Goal: Information Seeking & Learning: Check status

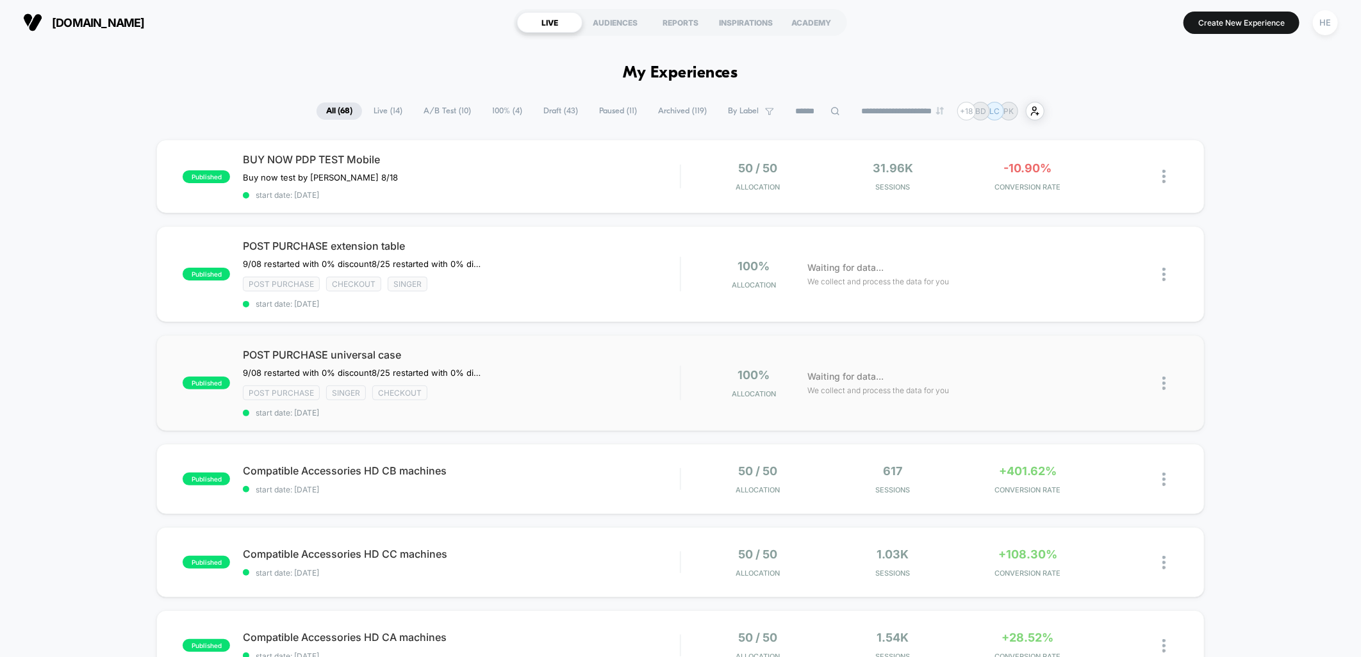
click at [519, 423] on div "published POST PURCHASE universal case 9/08 restarted with 0% discount 8/25 res…" at bounding box center [679, 383] width 1047 height 96
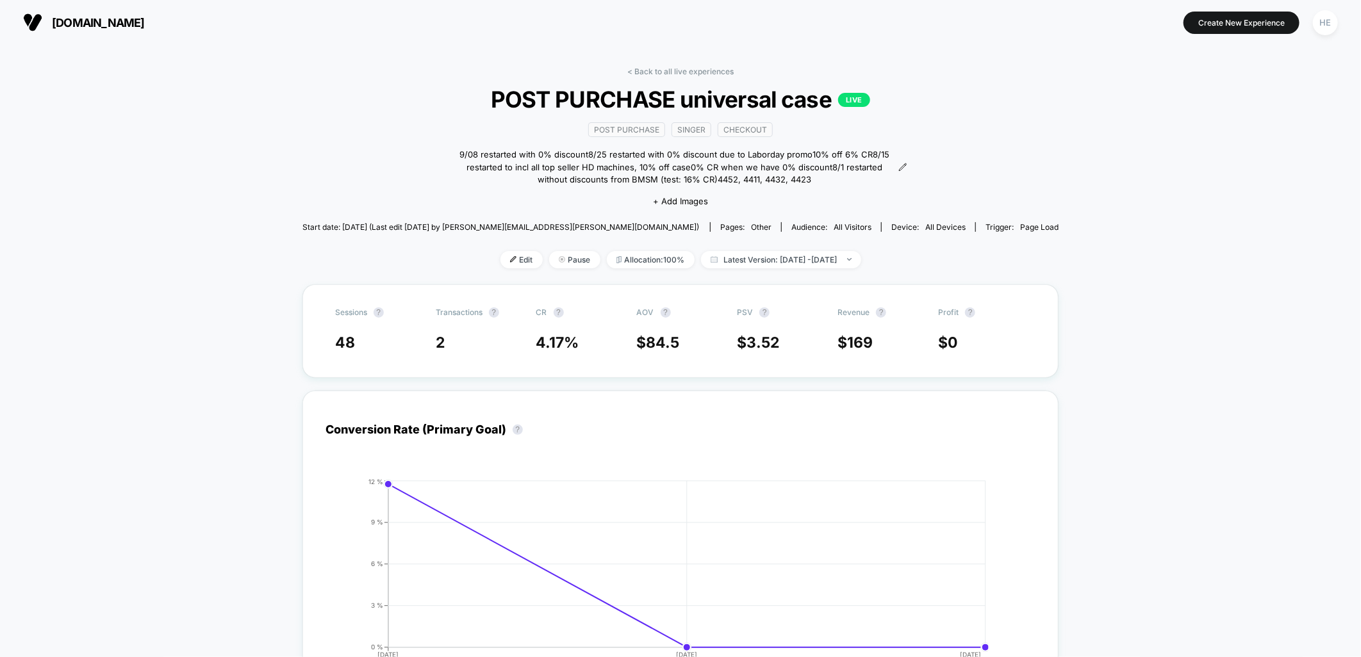
click at [703, 70] on link "< Back to all live experiences" at bounding box center [680, 72] width 106 height 10
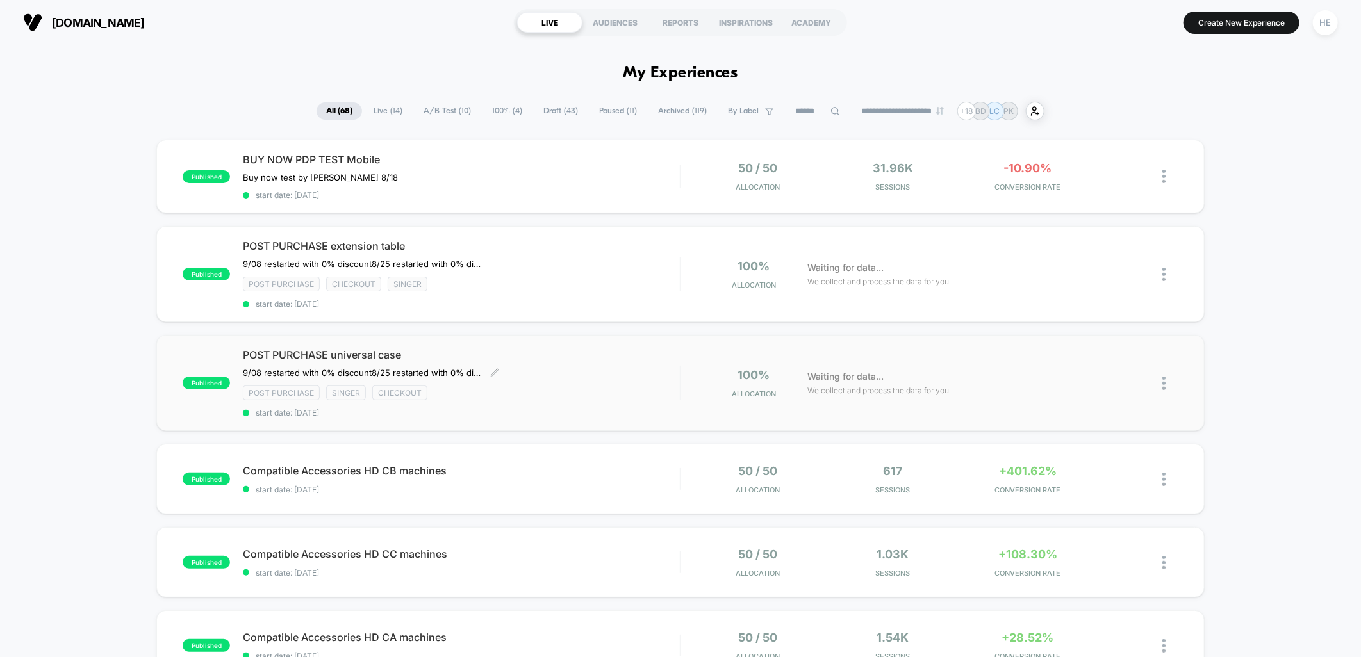
click at [546, 379] on div "POST PURCHASE universal case 9/08 restarted with 0% discount 8/25 restarted wit…" at bounding box center [461, 382] width 437 height 69
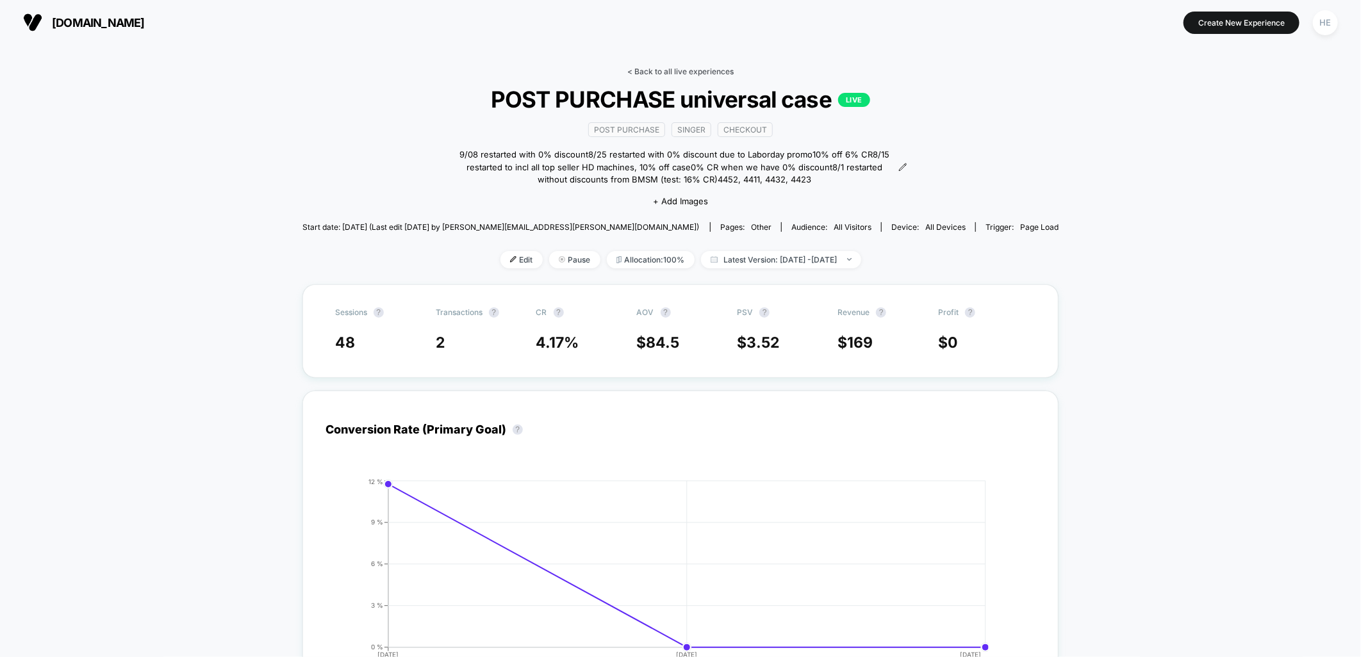
click at [654, 73] on link "< Back to all live experiences" at bounding box center [680, 72] width 106 height 10
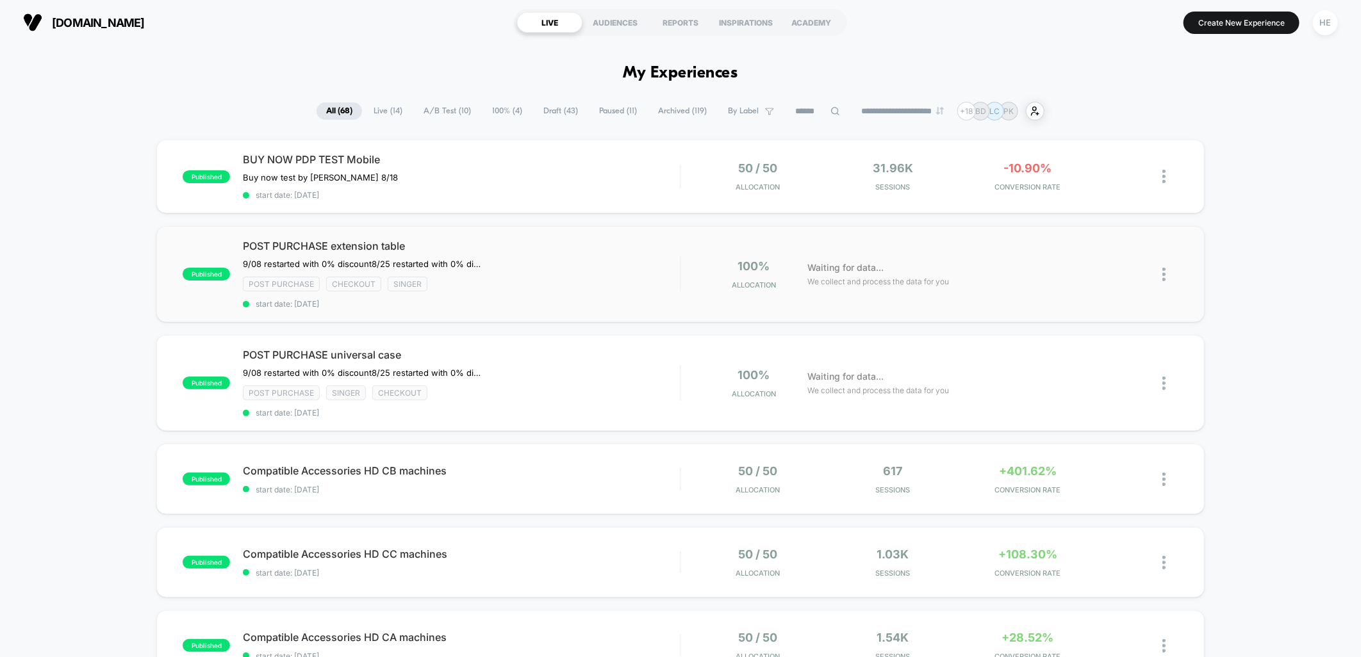
click at [555, 281] on div "Post Purchase checkout Singer" at bounding box center [461, 284] width 437 height 15
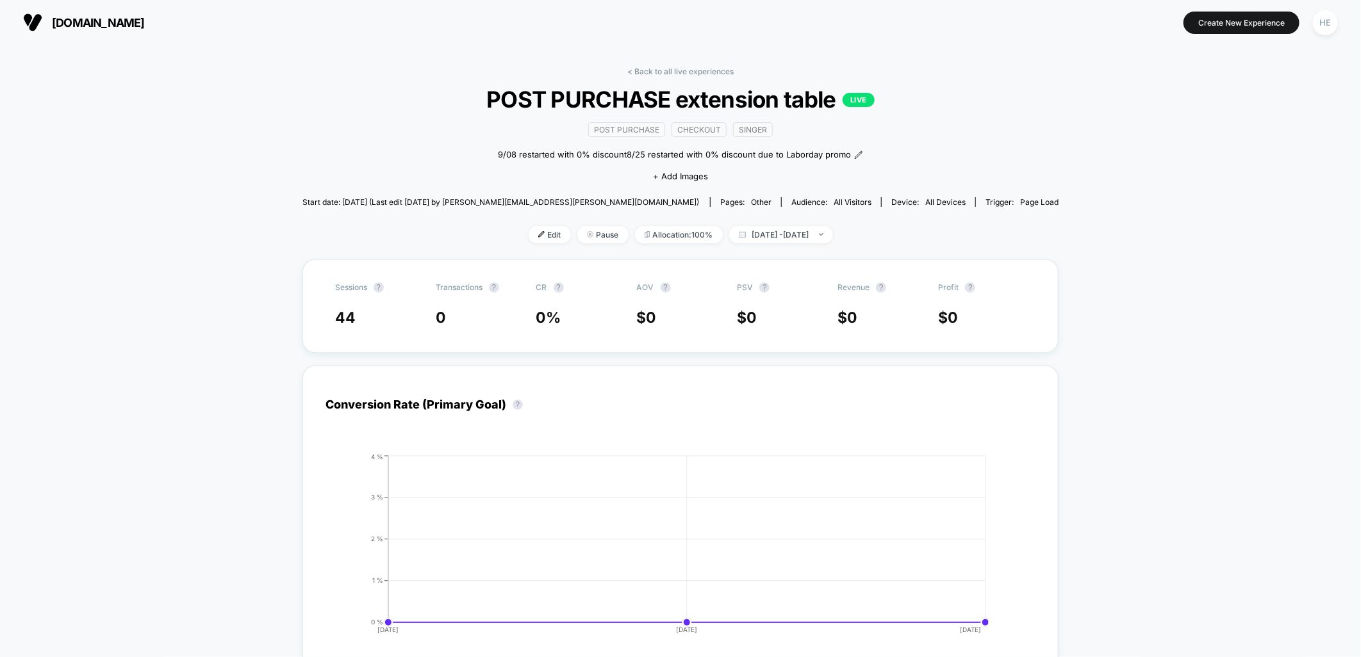
click at [689, 76] on div "< Back to all live experiences POST PURCHASE extension table LIVE Post Purchase…" at bounding box center [680, 163] width 757 height 193
click at [688, 77] on div "< Back to all live experiences POST PURCHASE extension table LIVE Post Purchase…" at bounding box center [680, 163] width 757 height 193
click at [684, 67] on link "< Back to all live experiences" at bounding box center [680, 72] width 106 height 10
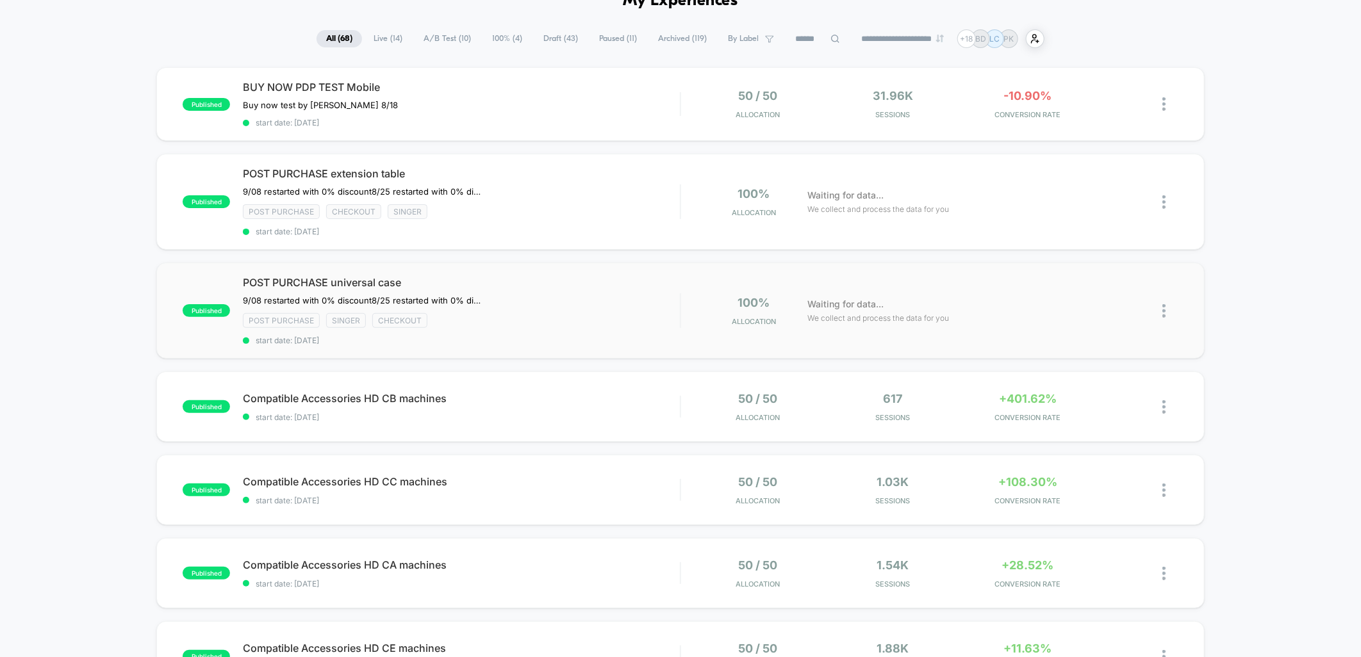
scroll to position [213, 0]
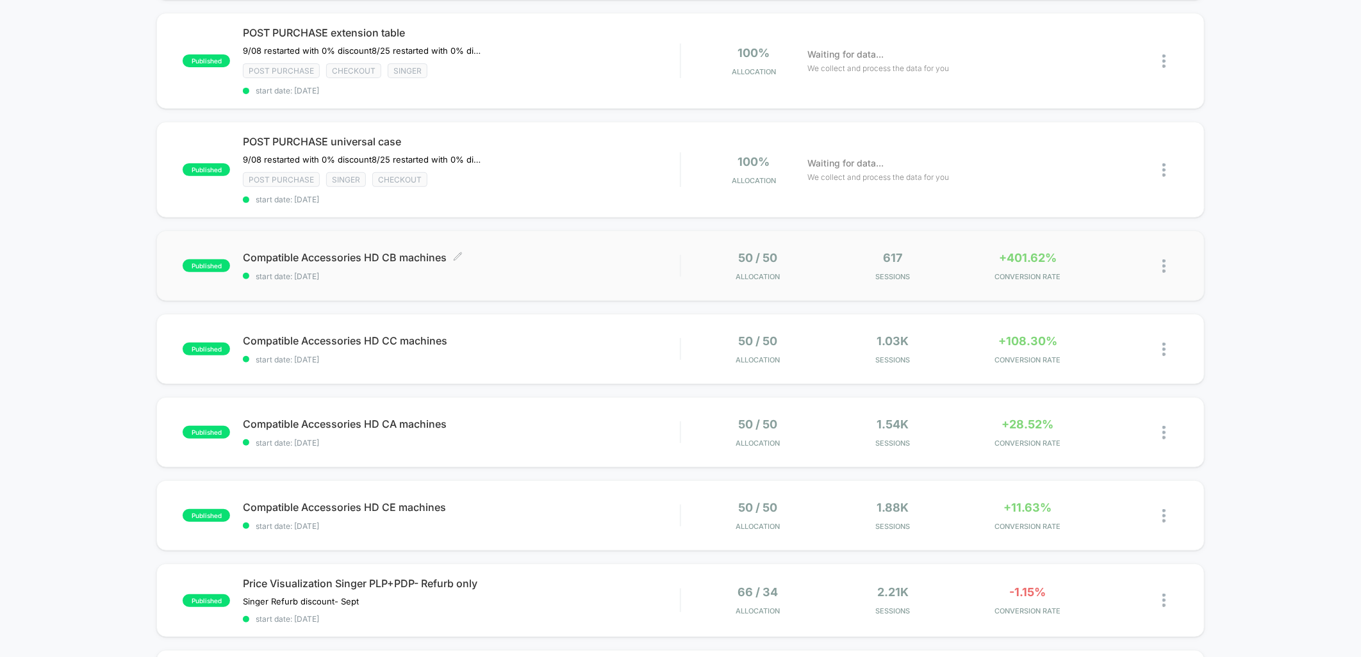
click at [638, 260] on div "Compatible Accessories HD CB machines Click to edit experience details Click to…" at bounding box center [461, 266] width 437 height 30
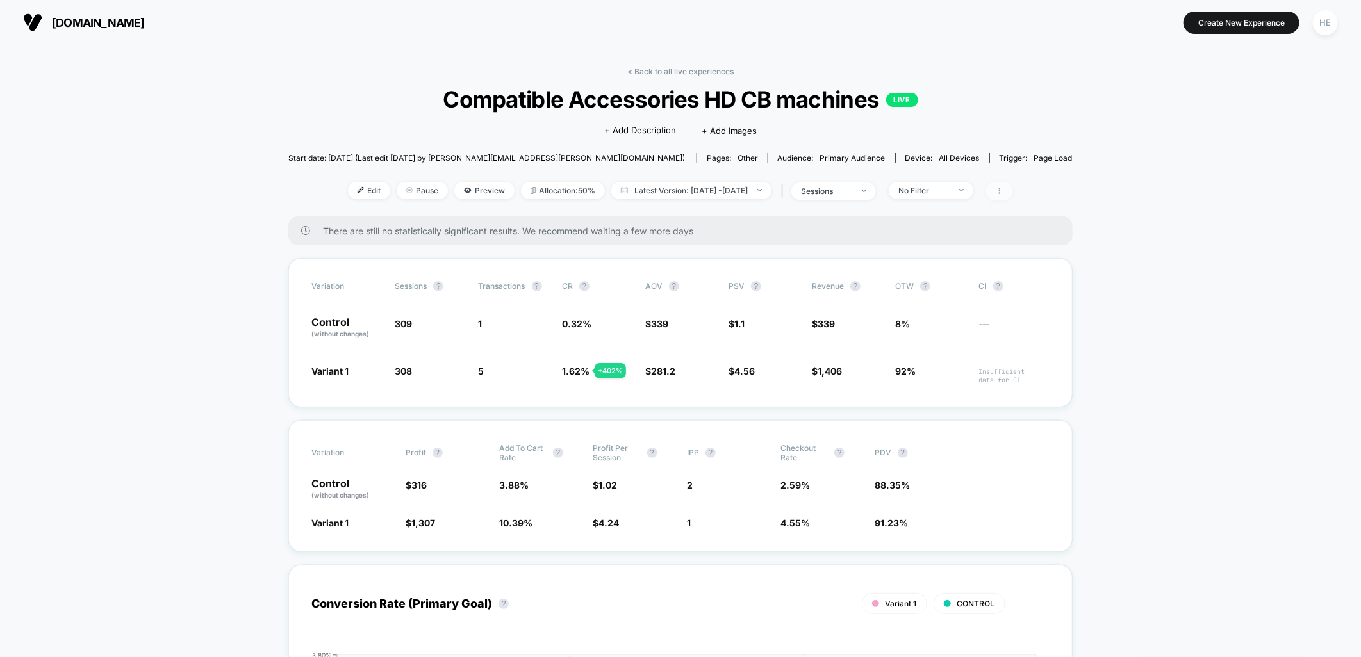
click at [1003, 191] on icon at bounding box center [1000, 191] width 8 height 8
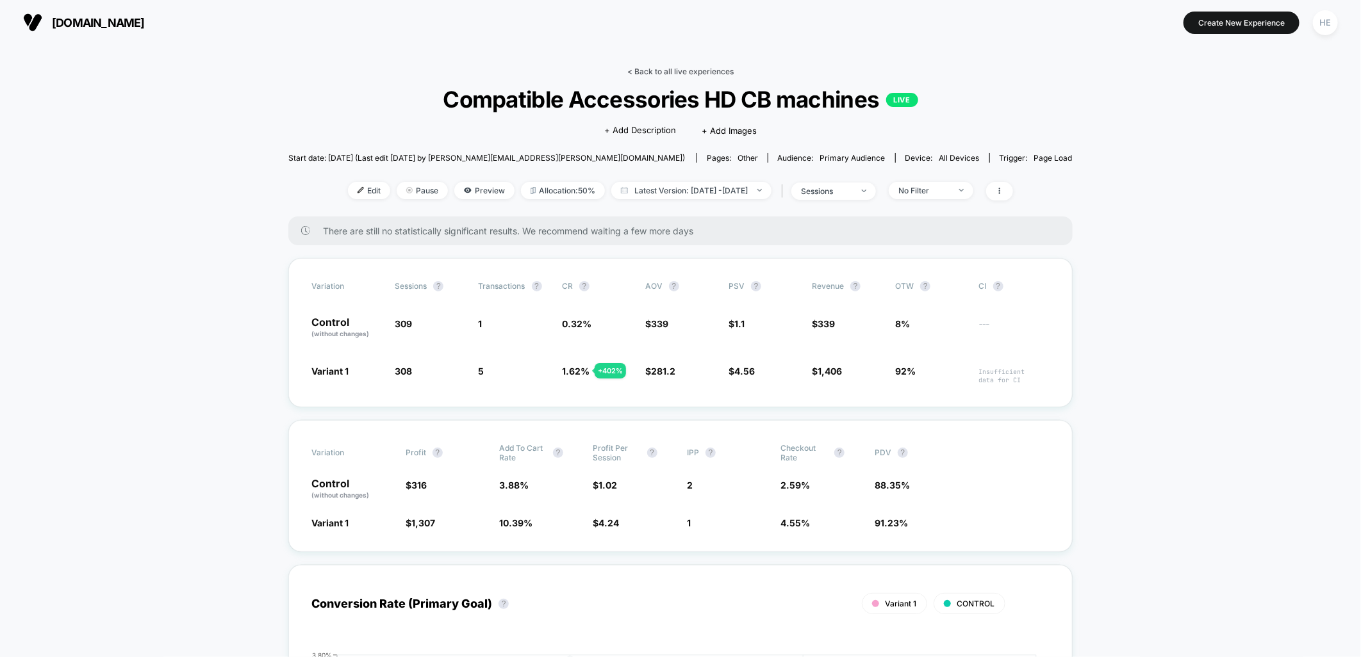
click at [667, 67] on link "< Back to all live experiences" at bounding box center [680, 72] width 106 height 10
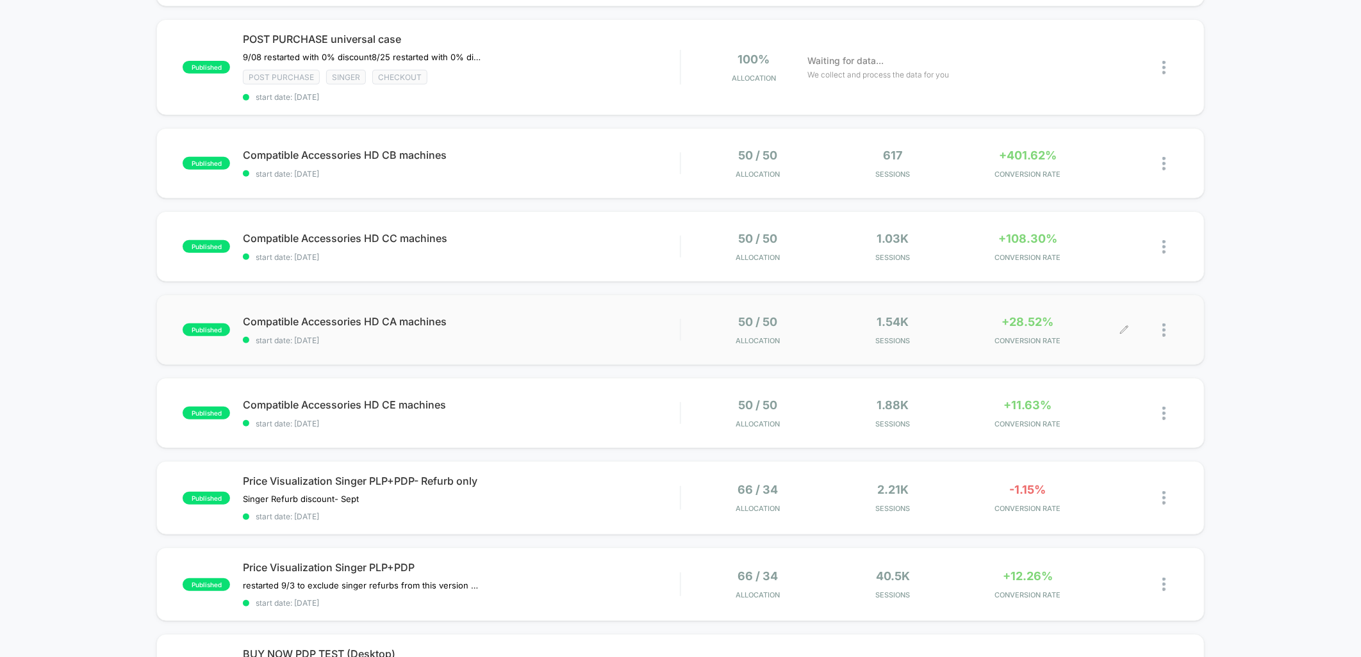
scroll to position [356, 0]
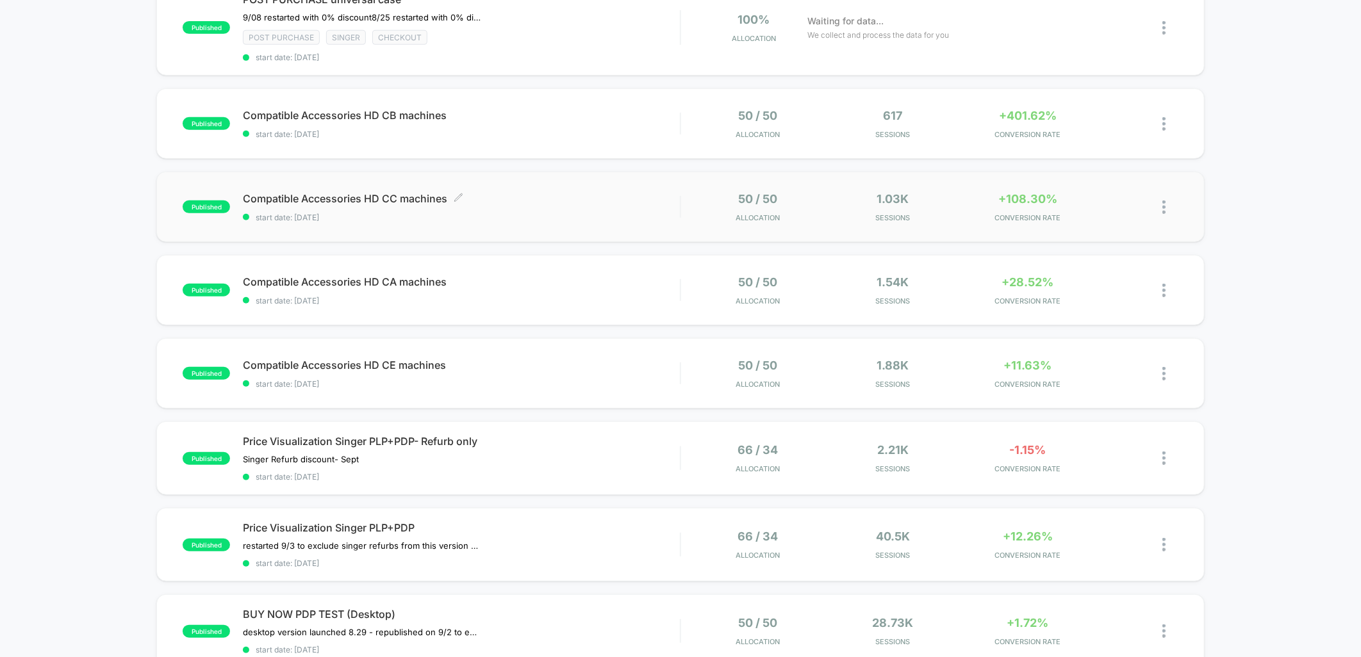
click at [550, 202] on div "Compatible Accessories HD CC machines Click to edit experience details Click to…" at bounding box center [461, 207] width 437 height 30
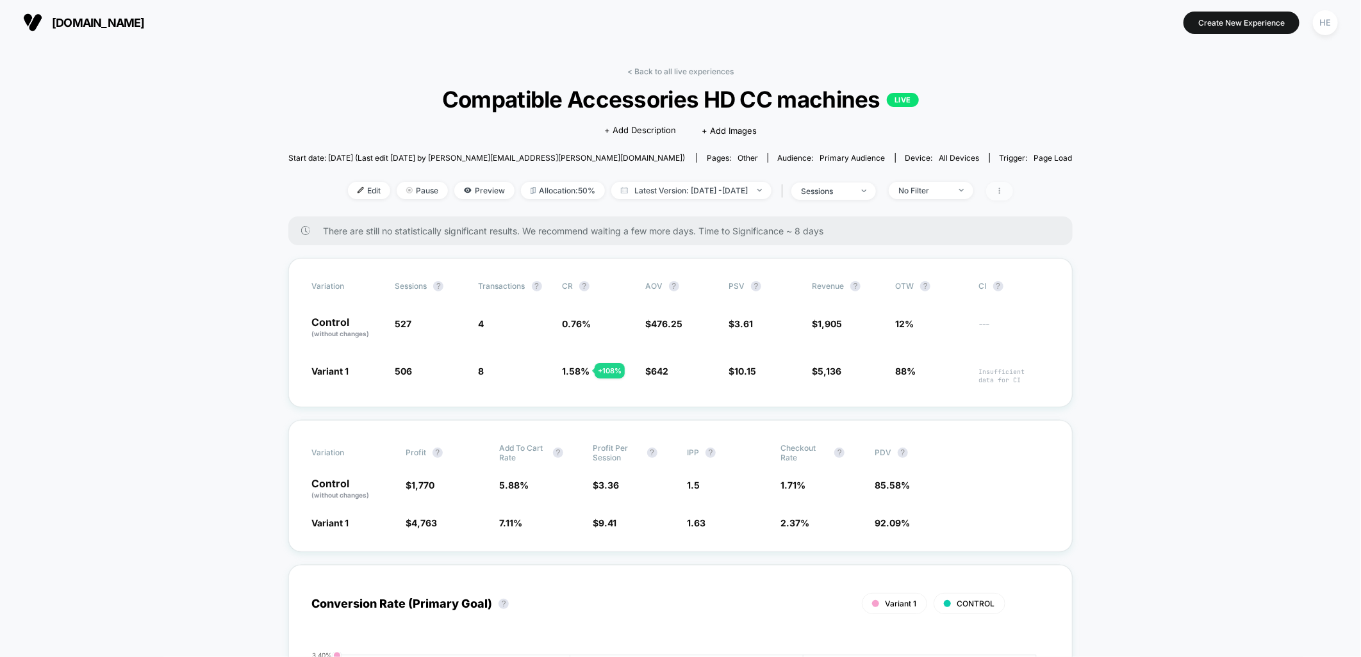
click at [1003, 193] on icon at bounding box center [1000, 191] width 8 height 8
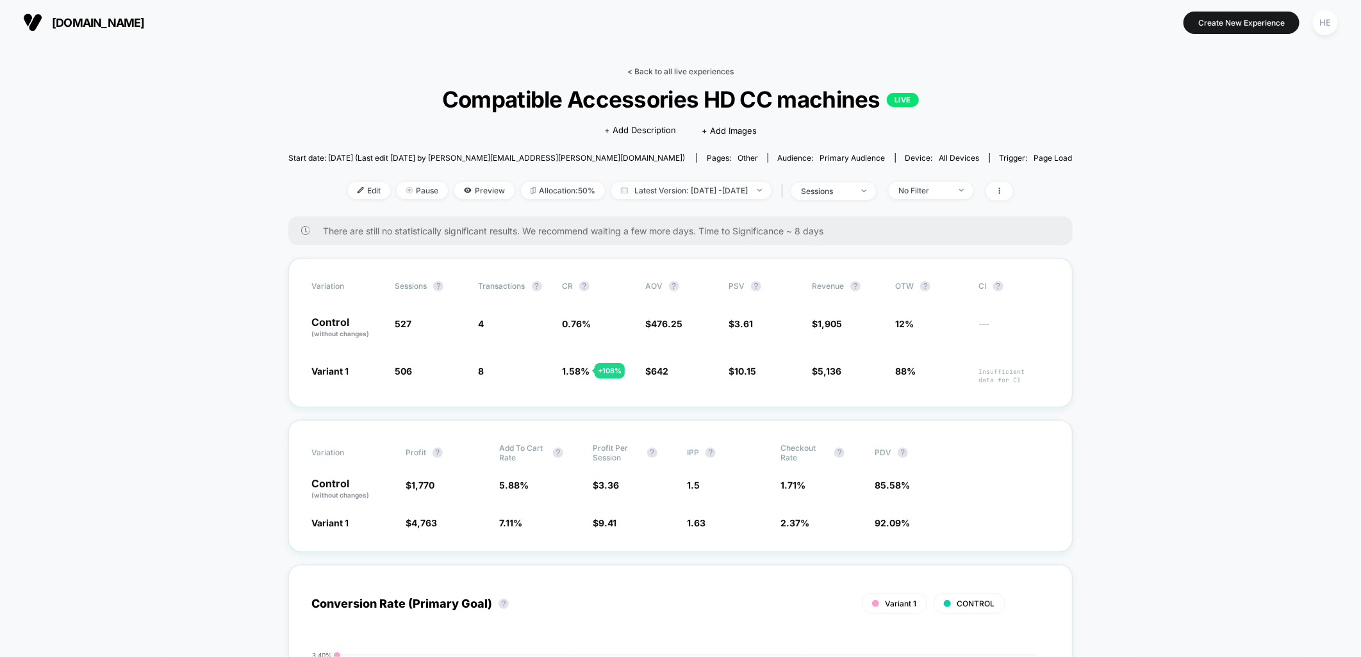
click at [691, 68] on link "< Back to all live experiences" at bounding box center [680, 72] width 106 height 10
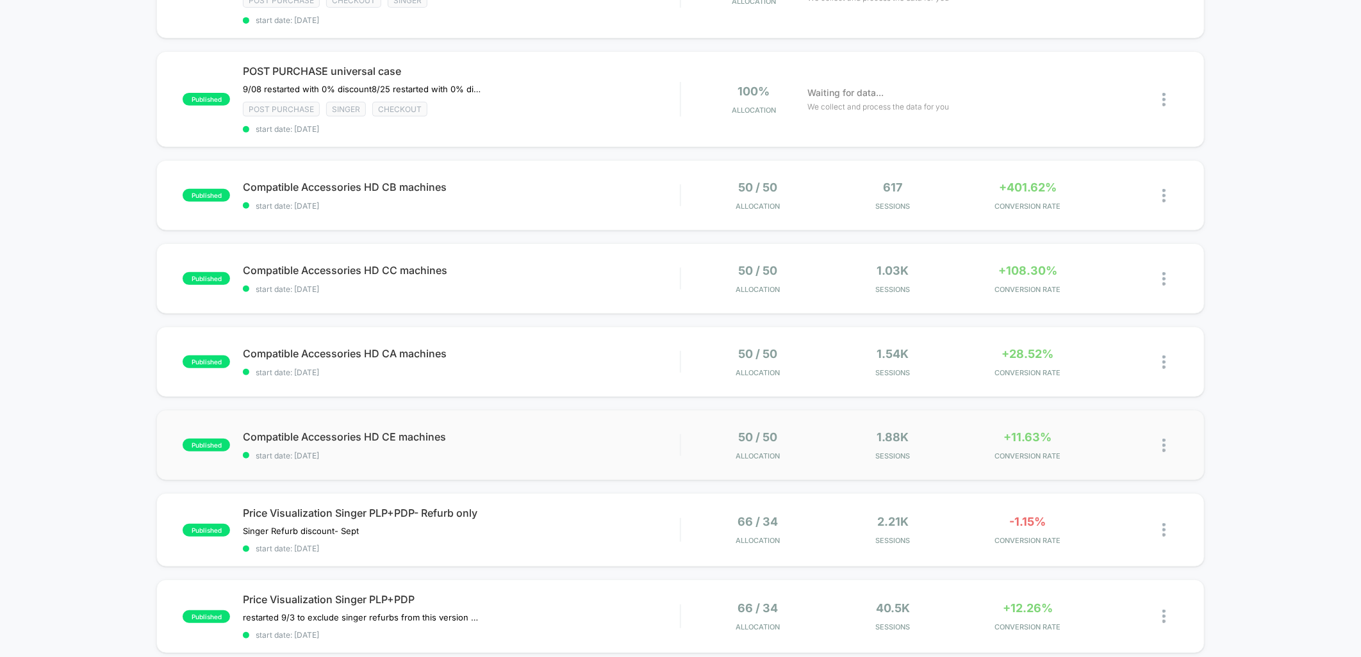
scroll to position [284, 0]
click at [623, 357] on div "Compatible Accessories HD CA machines Click to edit experience details Click to…" at bounding box center [461, 362] width 437 height 30
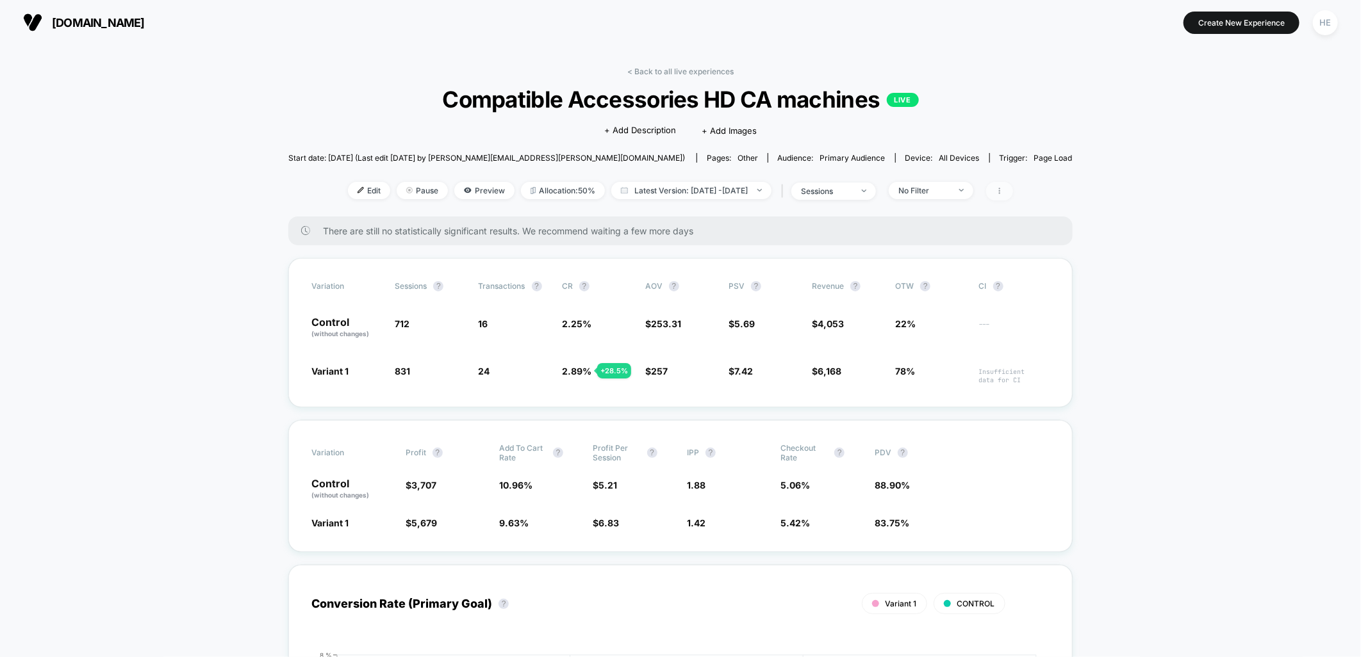
click at [1013, 193] on span at bounding box center [999, 191] width 27 height 19
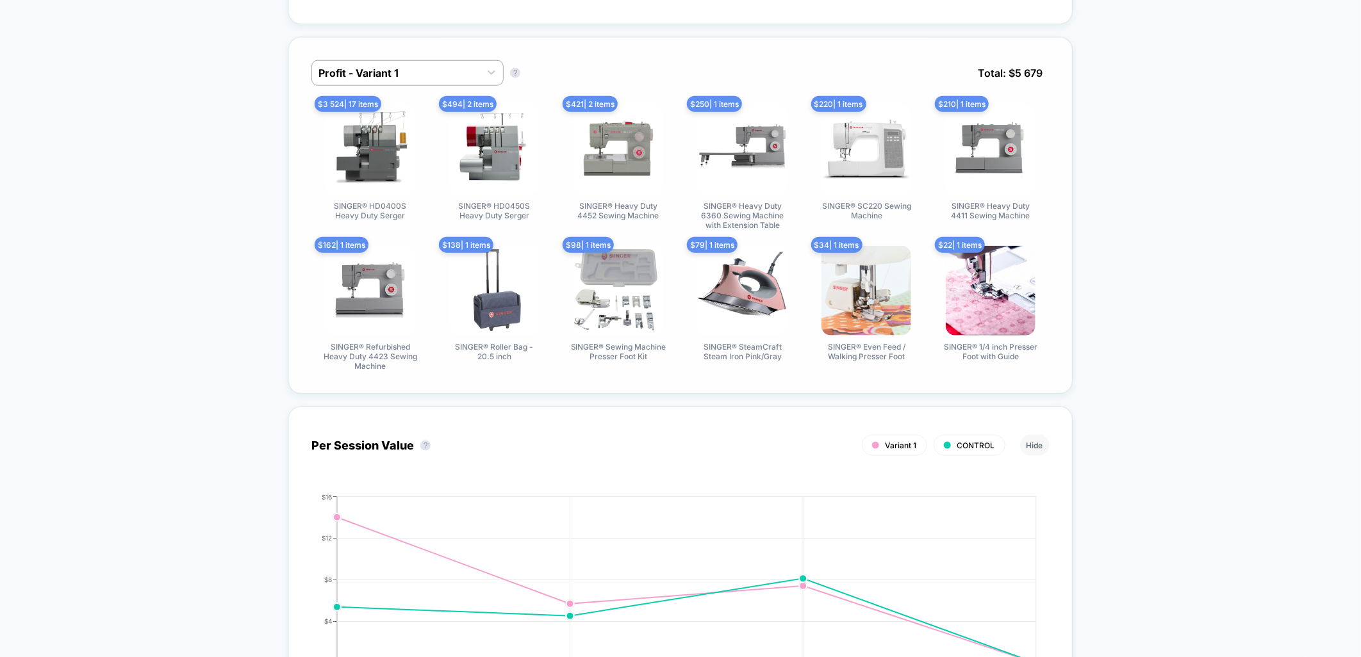
scroll to position [712, 0]
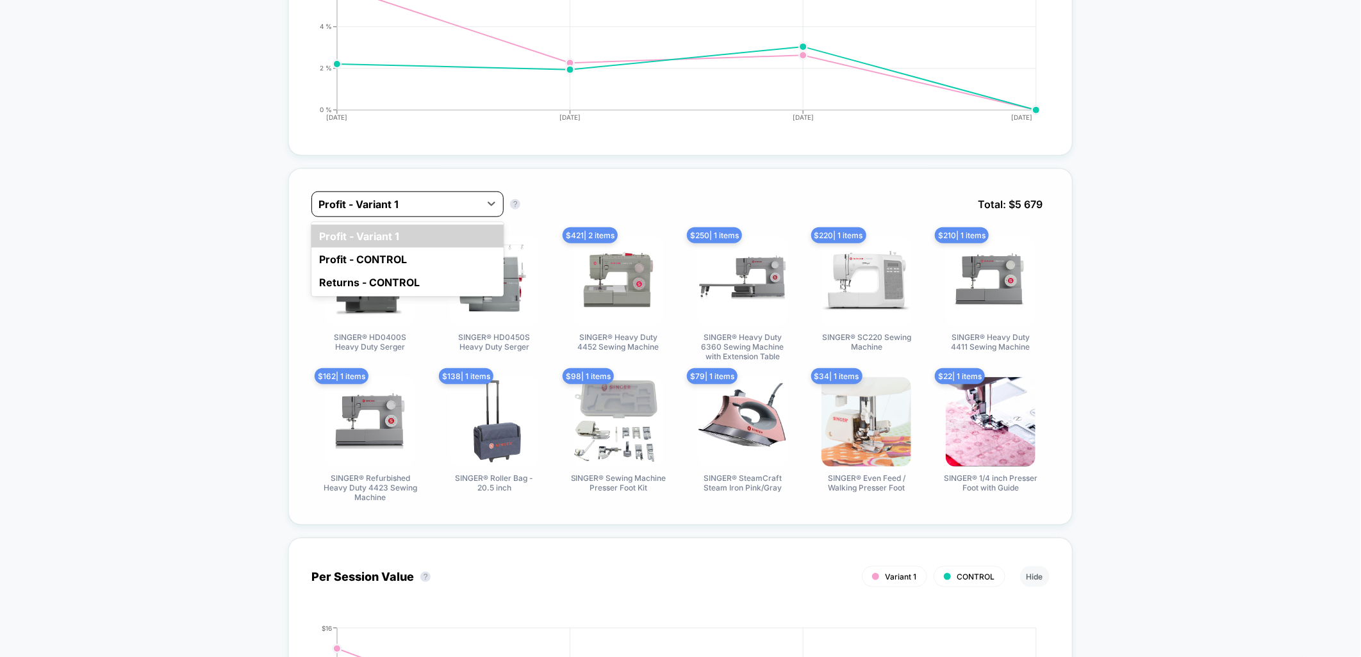
click at [423, 197] on div at bounding box center [395, 204] width 155 height 15
click at [380, 258] on div "Profit - CONTROL" at bounding box center [407, 259] width 192 height 23
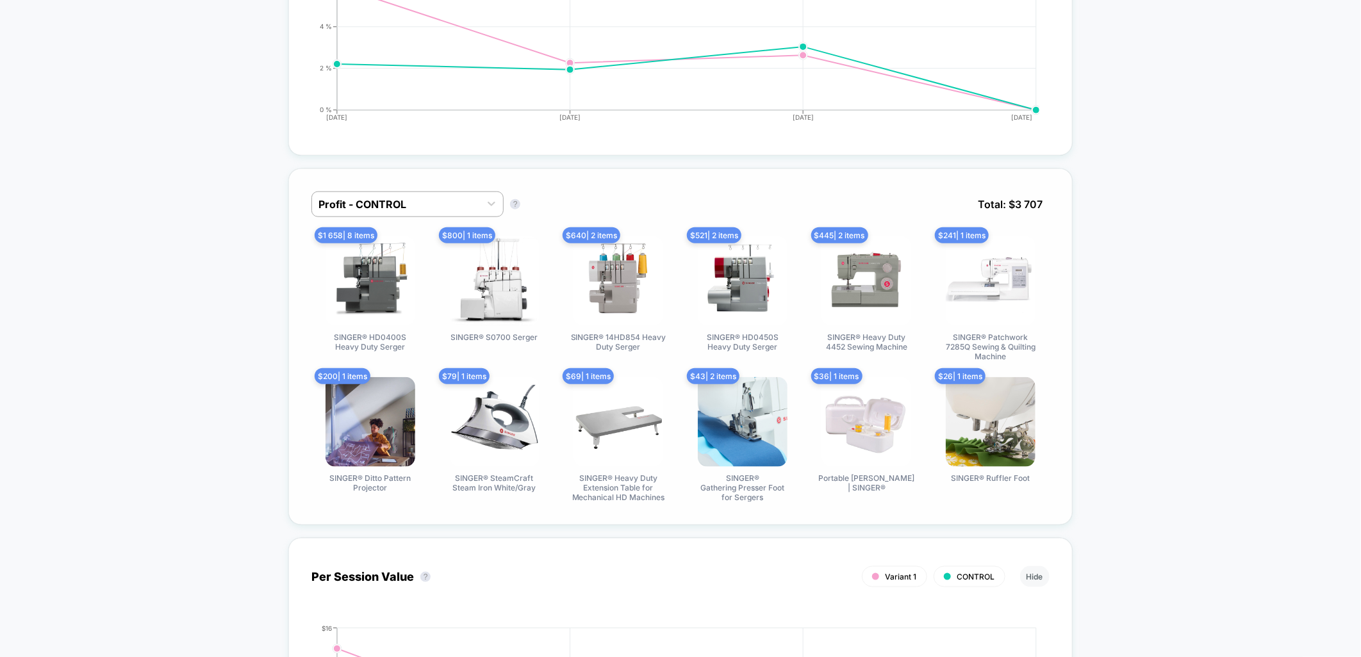
click at [386, 218] on div "Profit - CONTROL Profit - CONTROL ? Total: $ 3 707" at bounding box center [680, 214] width 738 height 45
click at [388, 213] on div "Profit - CONTROL" at bounding box center [396, 204] width 168 height 20
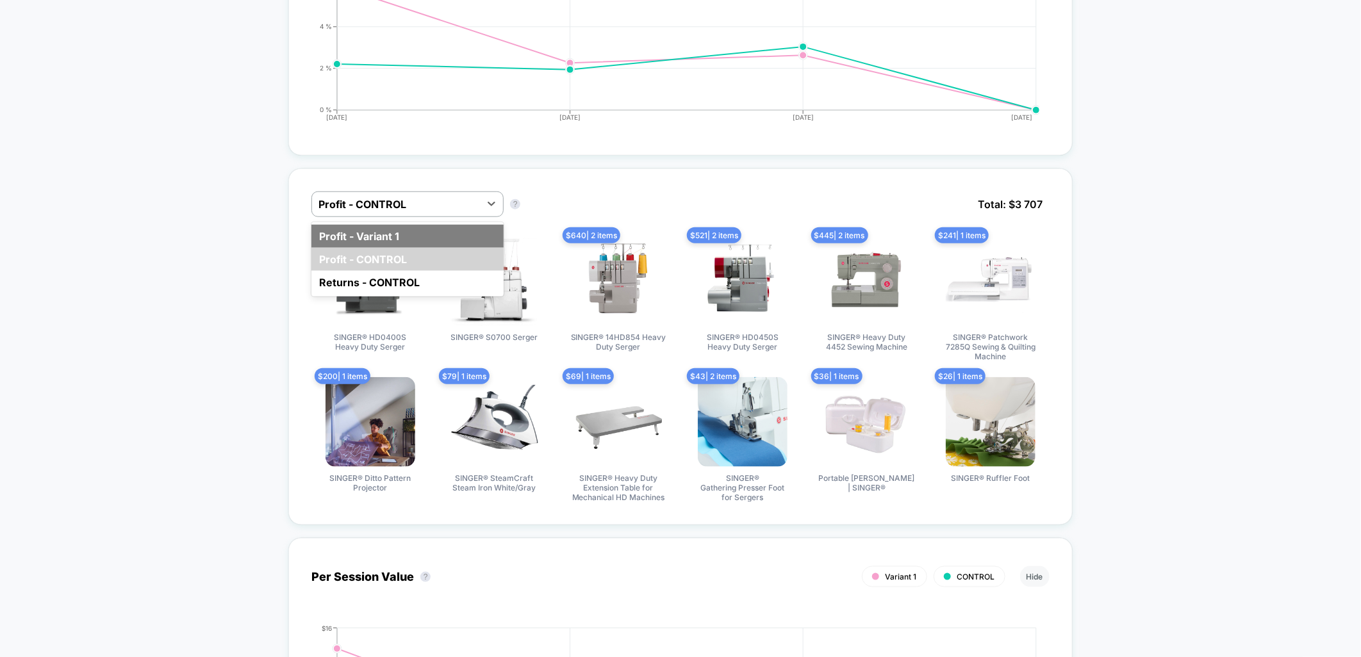
click at [393, 238] on div "Profit - Variant 1" at bounding box center [407, 236] width 192 height 23
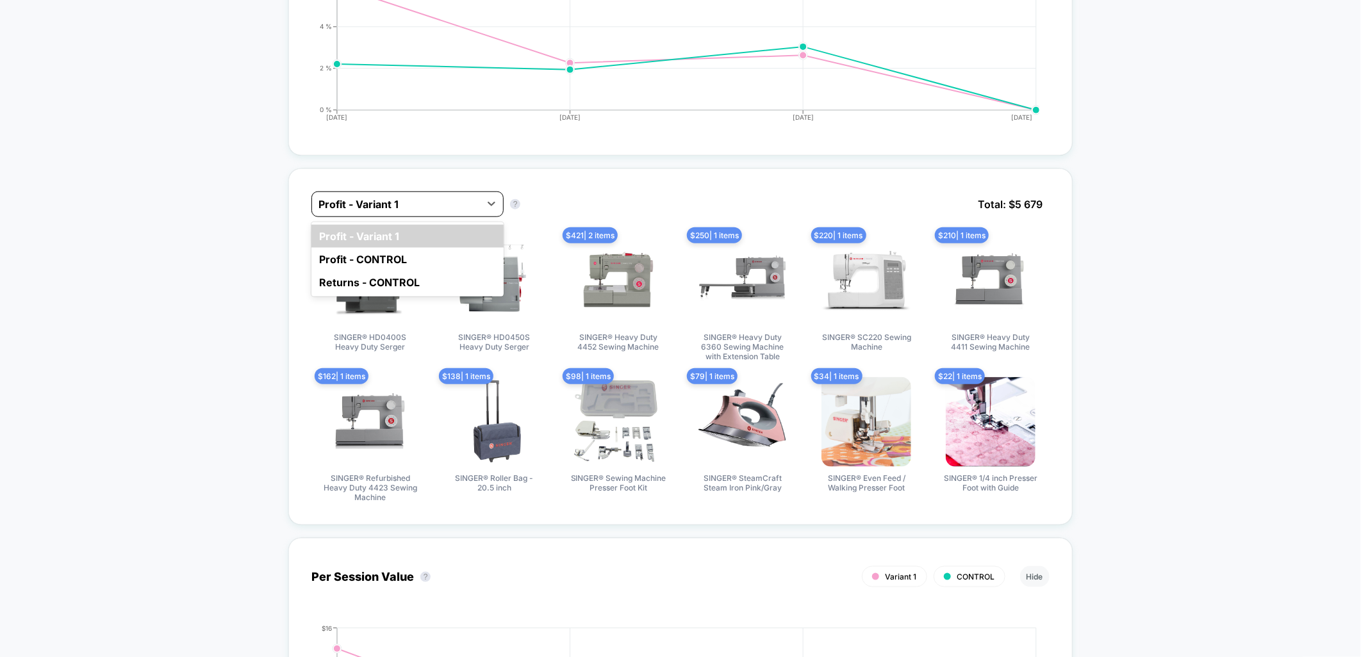
click at [408, 197] on div at bounding box center [395, 204] width 155 height 15
click at [396, 249] on div "Profit - CONTROL" at bounding box center [407, 259] width 192 height 23
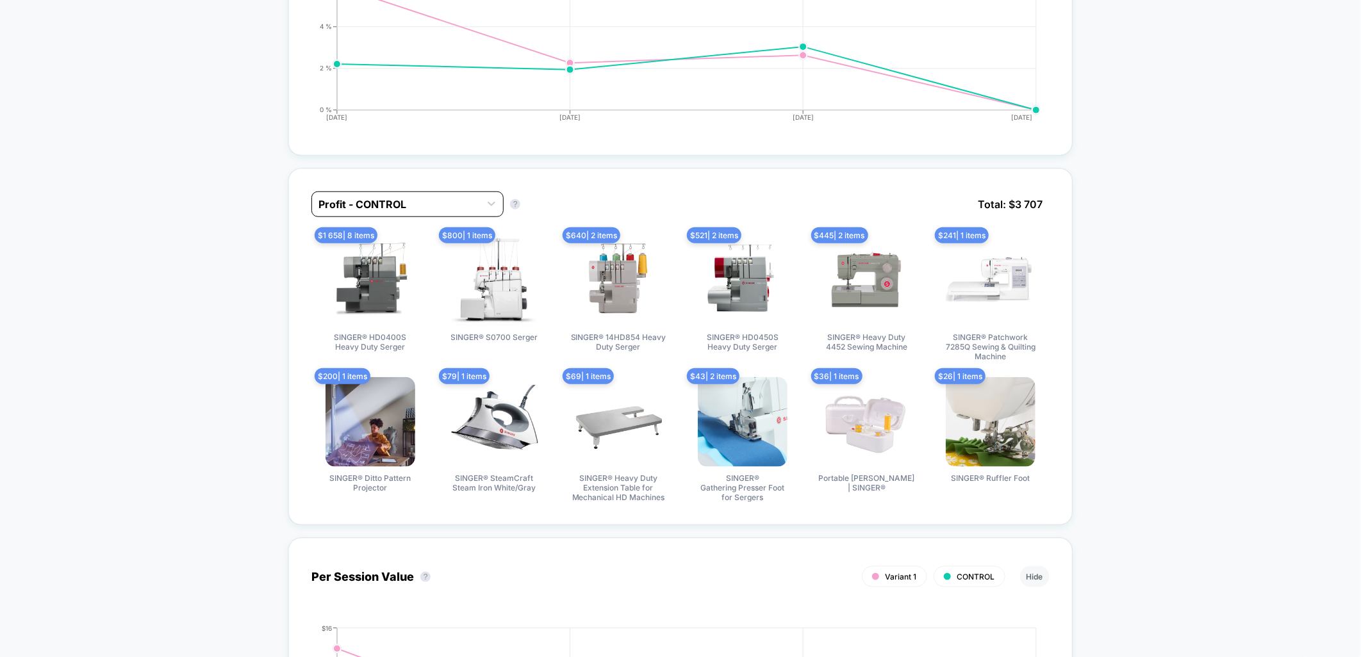
click at [389, 202] on div at bounding box center [395, 204] width 155 height 15
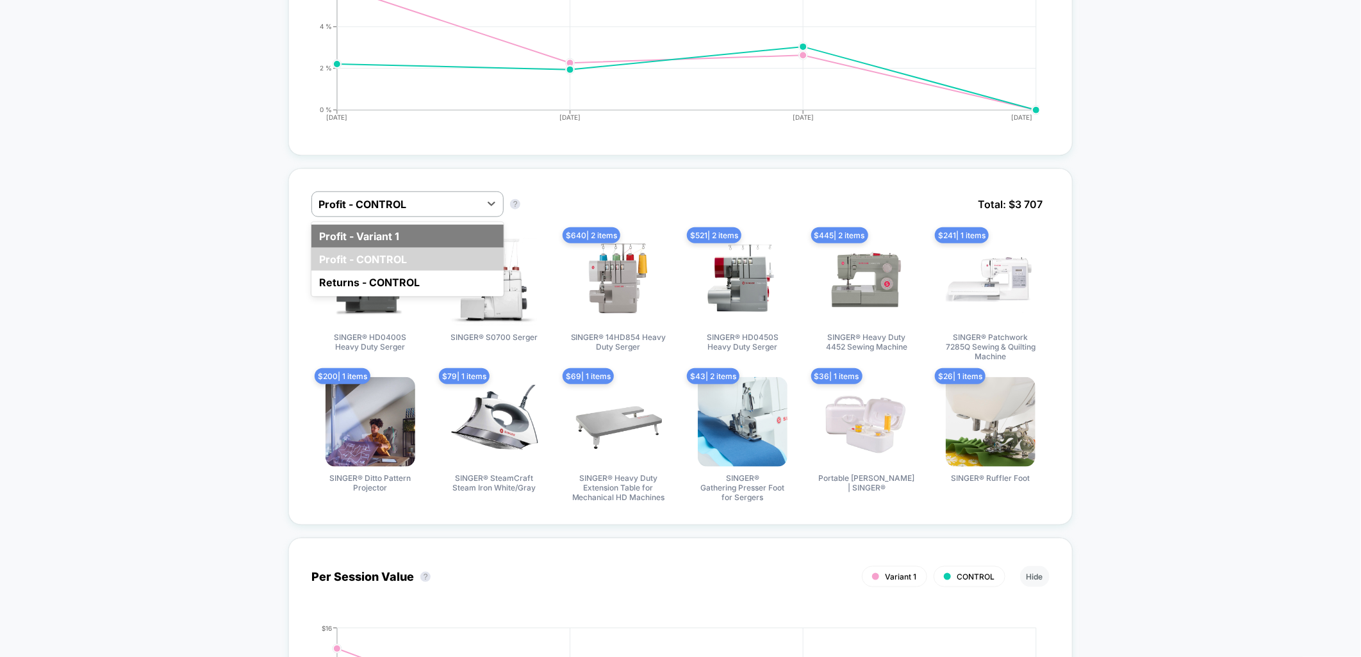
click at [391, 228] on div "Profit - Variant 1" at bounding box center [407, 236] width 192 height 23
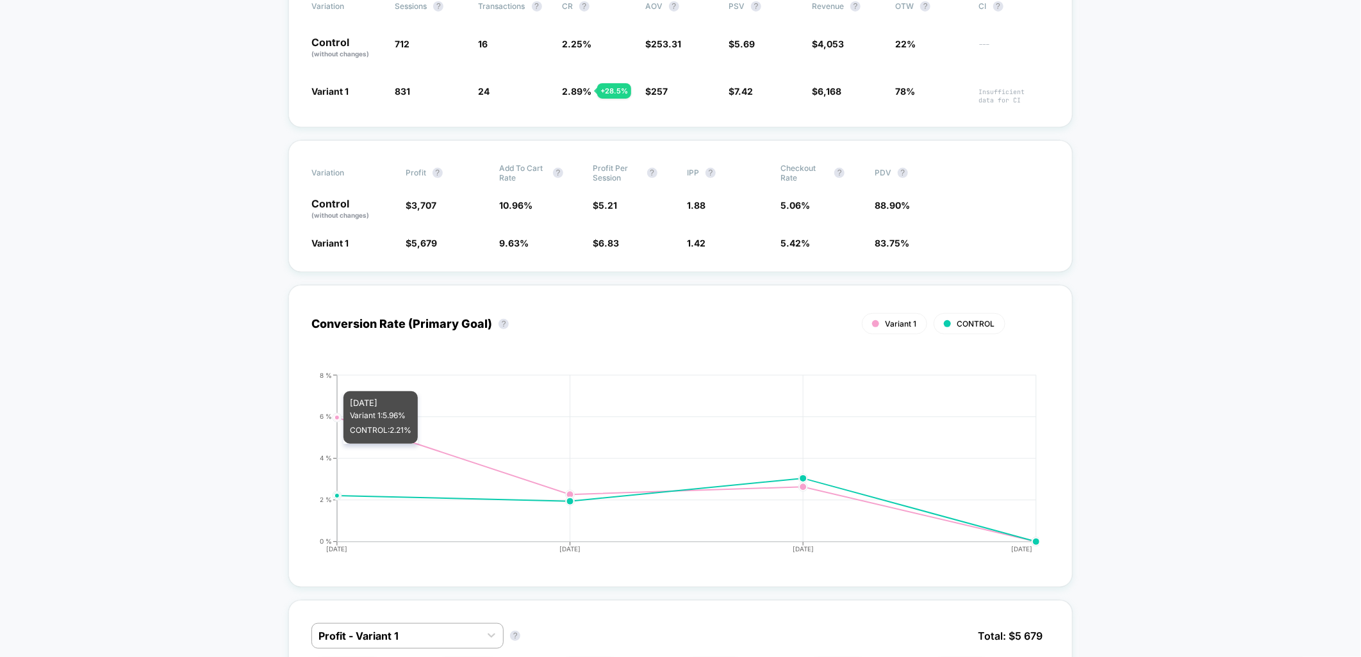
scroll to position [0, 0]
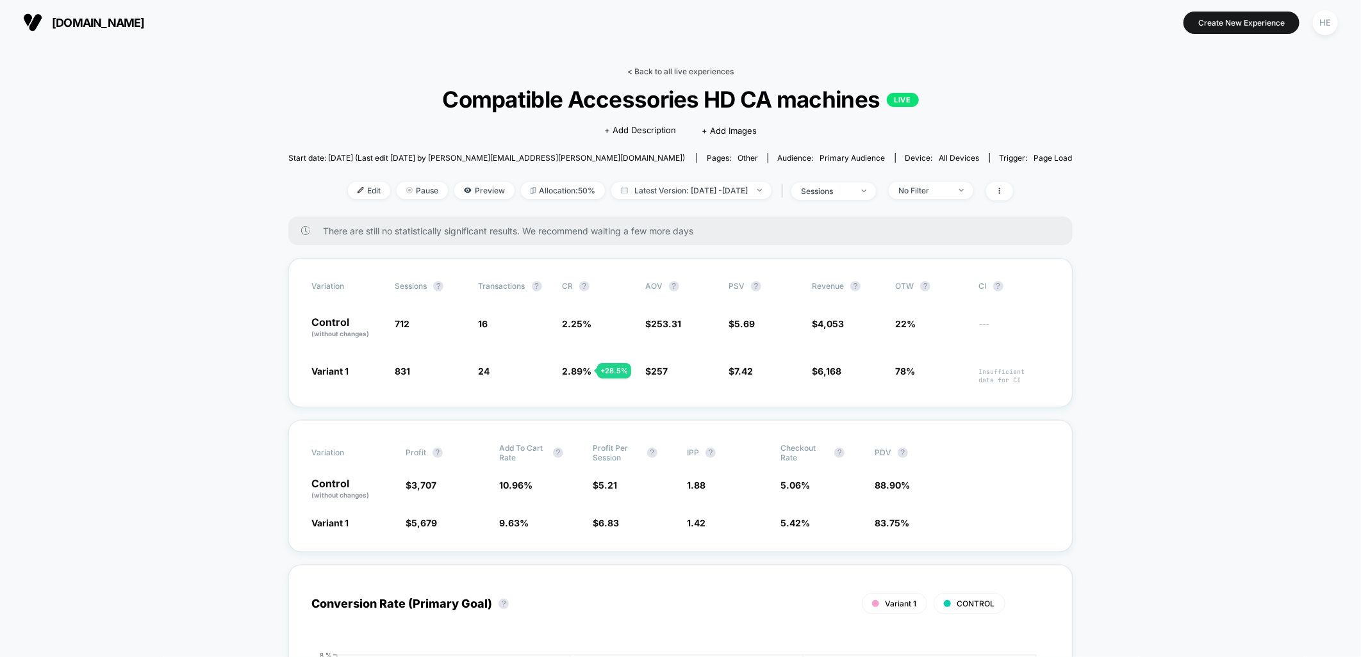
click at [664, 68] on link "< Back to all live experiences" at bounding box center [680, 72] width 106 height 10
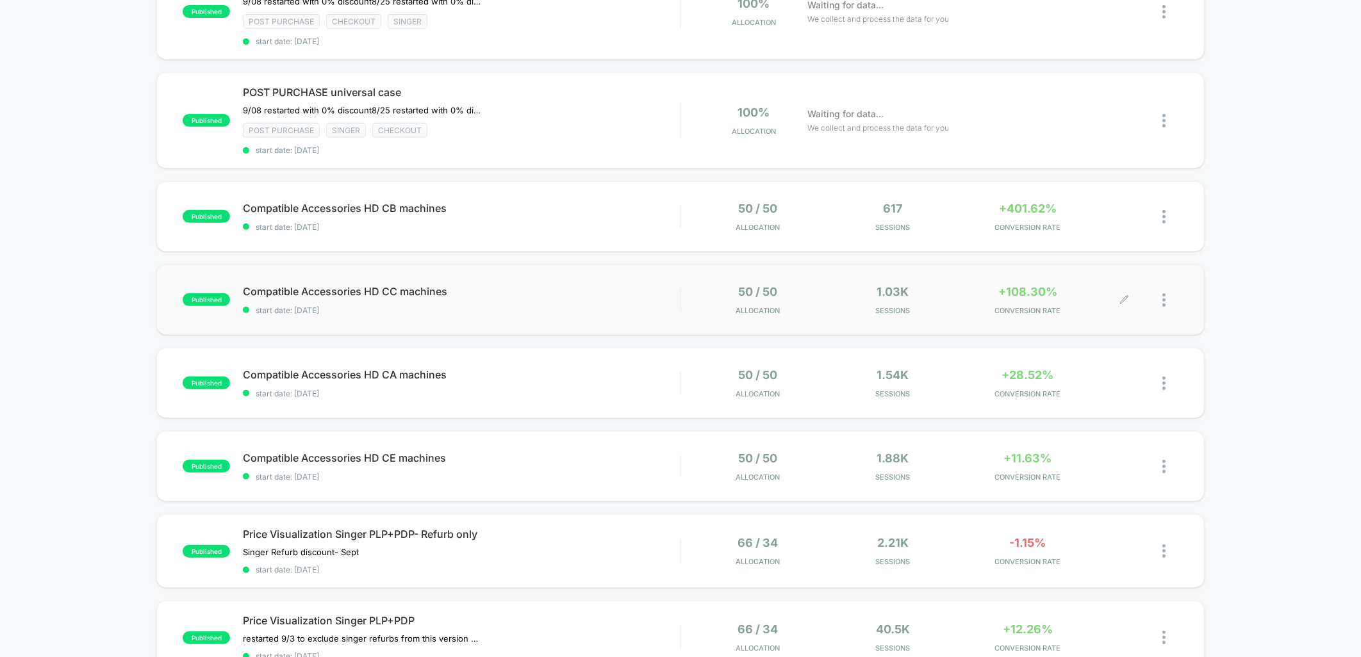
scroll to position [427, 0]
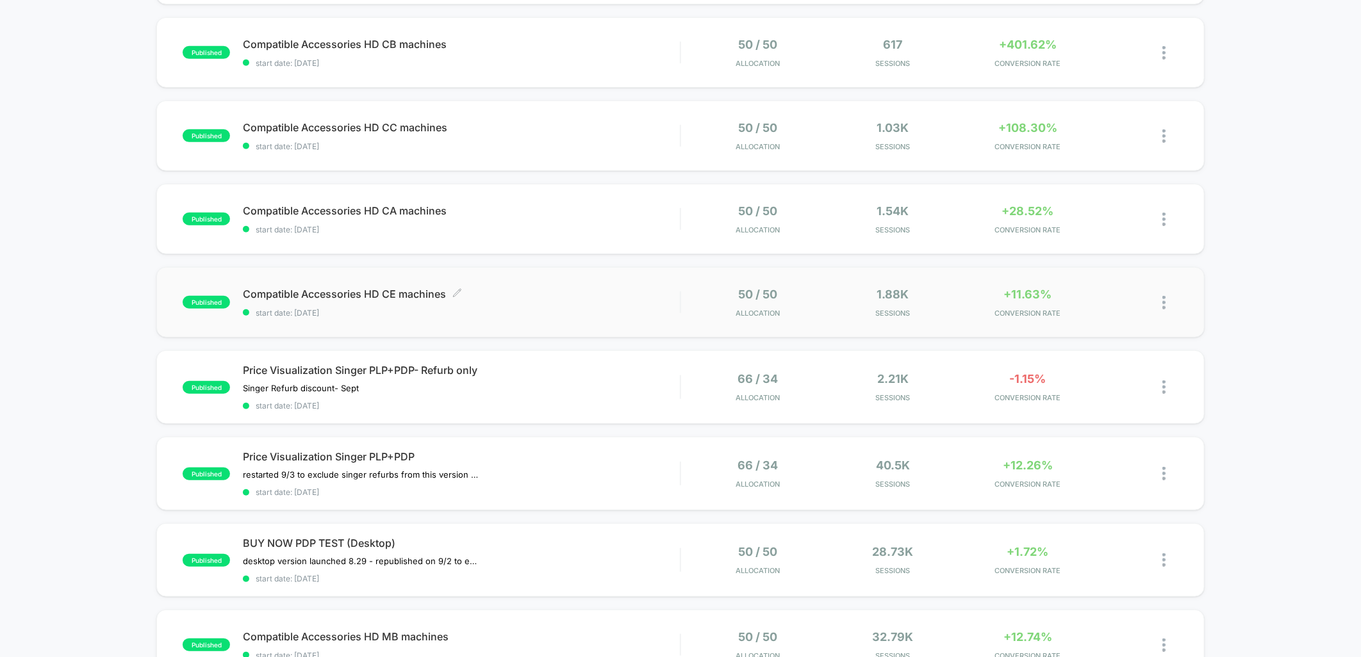
click at [530, 308] on span "start date: [DATE]" at bounding box center [461, 313] width 437 height 10
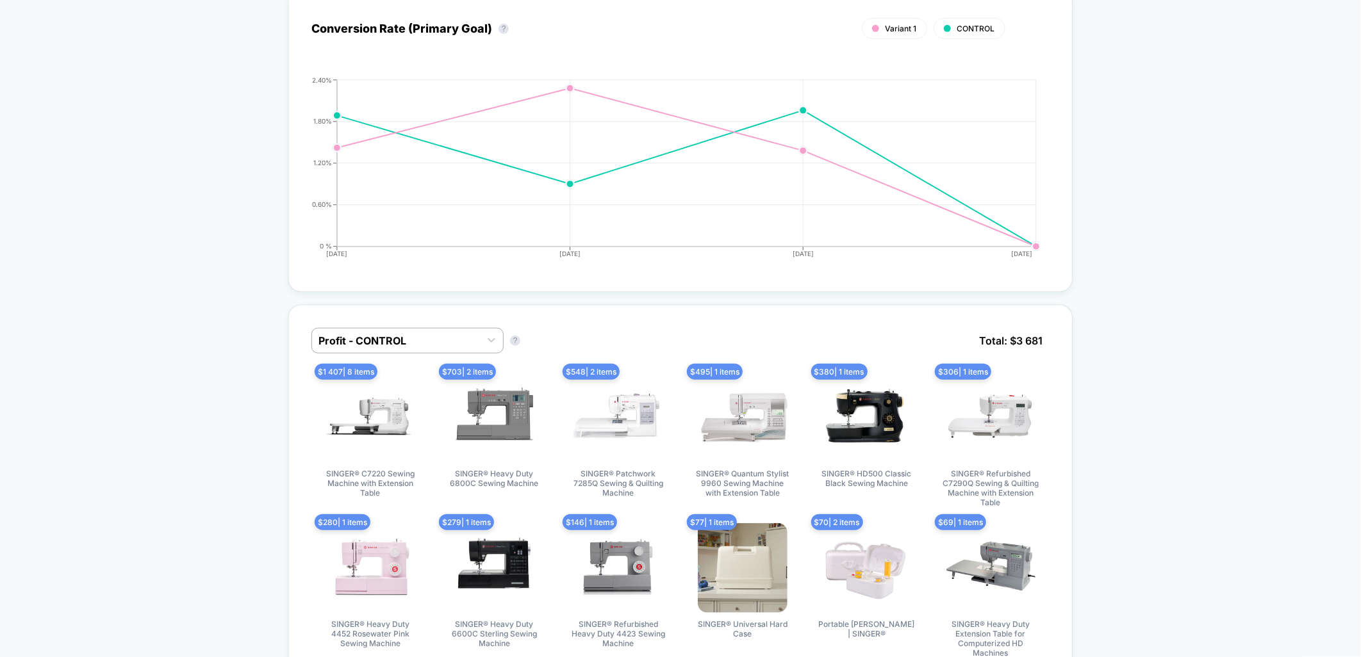
scroll to position [712, 0]
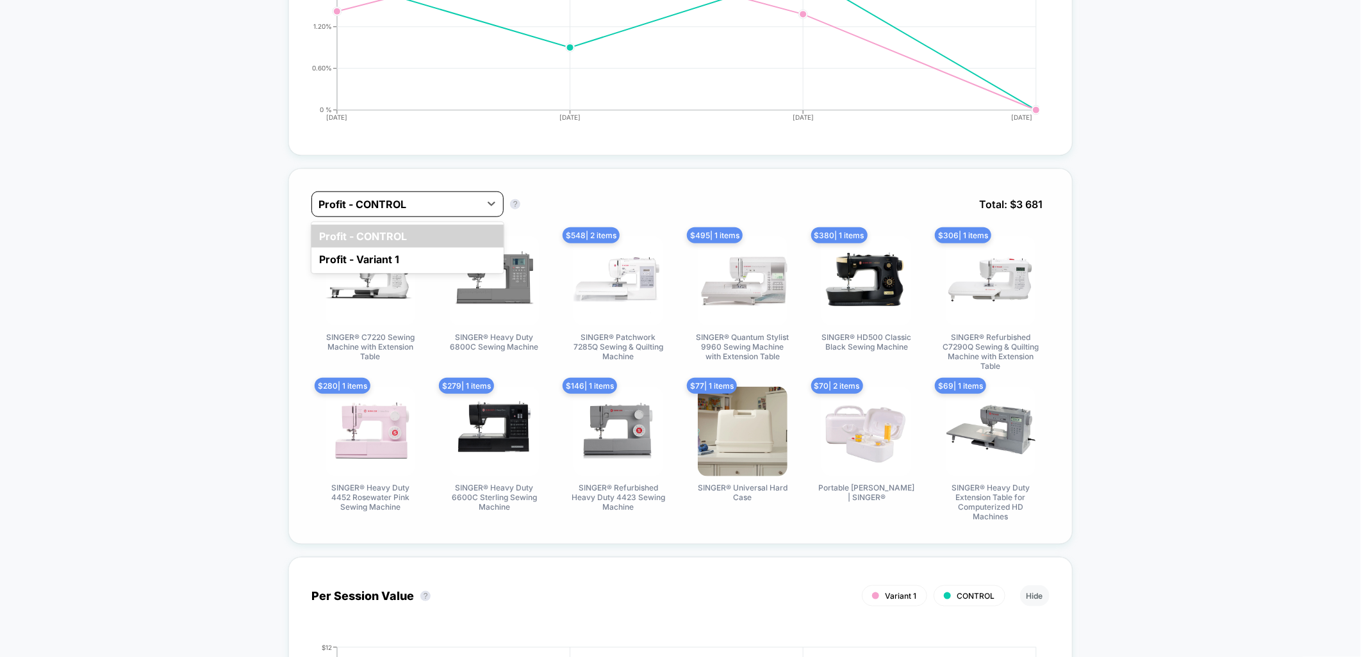
click at [463, 202] on div at bounding box center [395, 204] width 155 height 15
click at [412, 248] on div "Profit - Variant 1" at bounding box center [407, 259] width 192 height 23
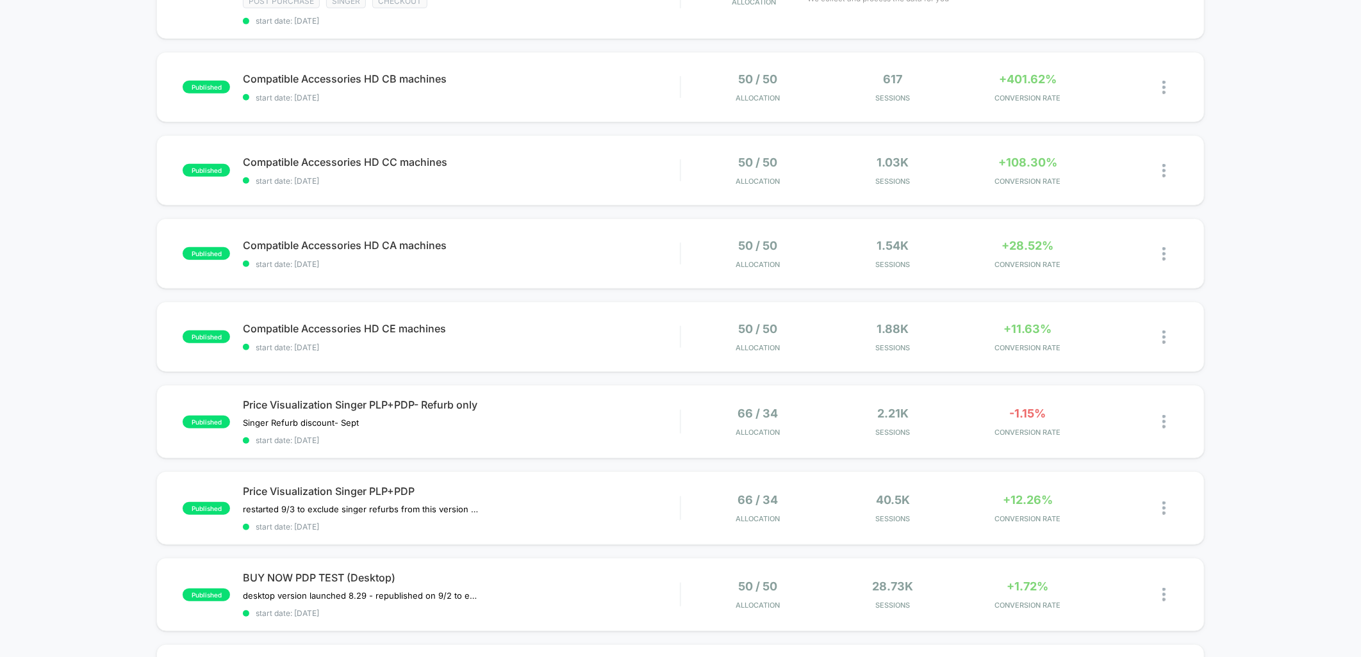
scroll to position [498, 0]
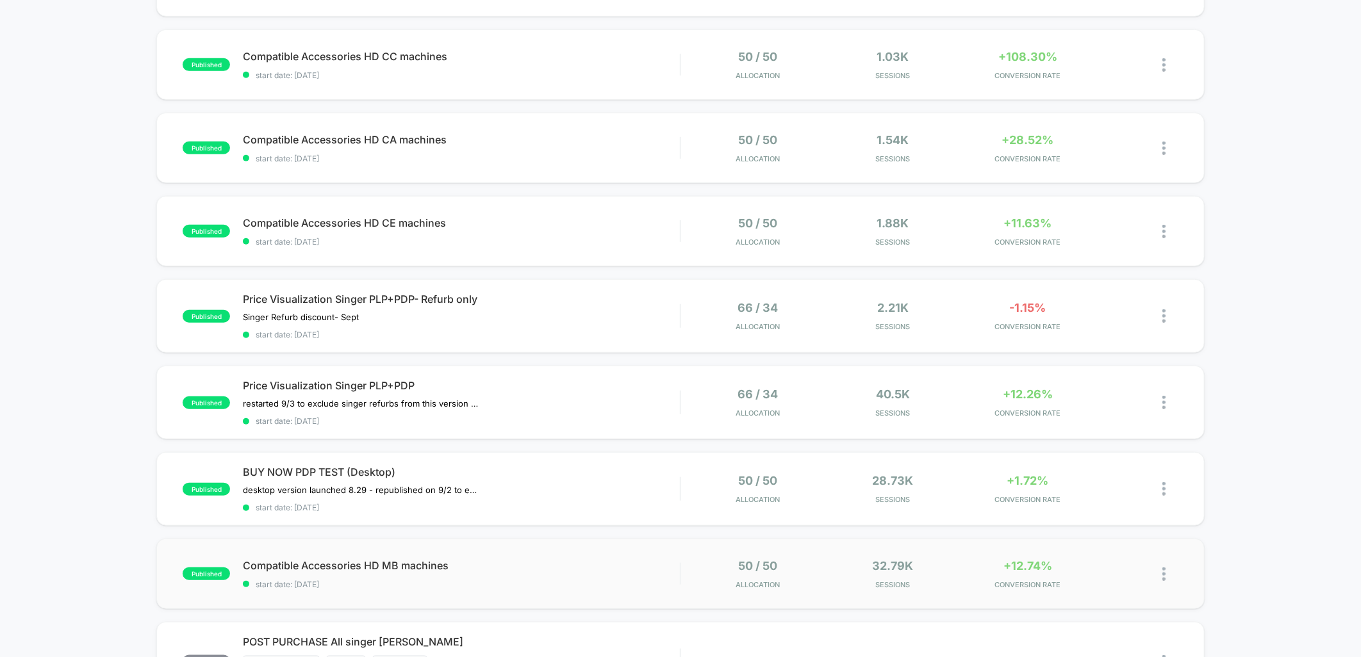
click at [548, 550] on div "published Compatible Accessories HD MB machines start date: [DATE] 50 / 50 Allo…" at bounding box center [679, 574] width 1047 height 70
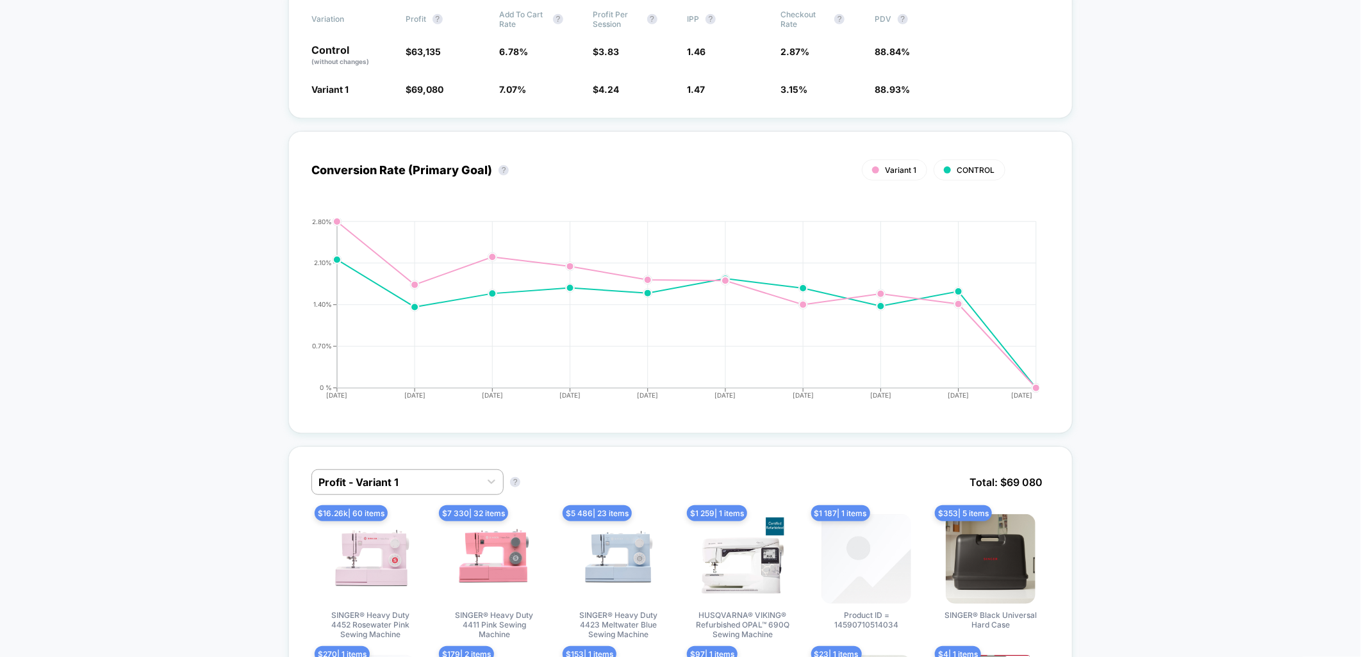
scroll to position [712, 0]
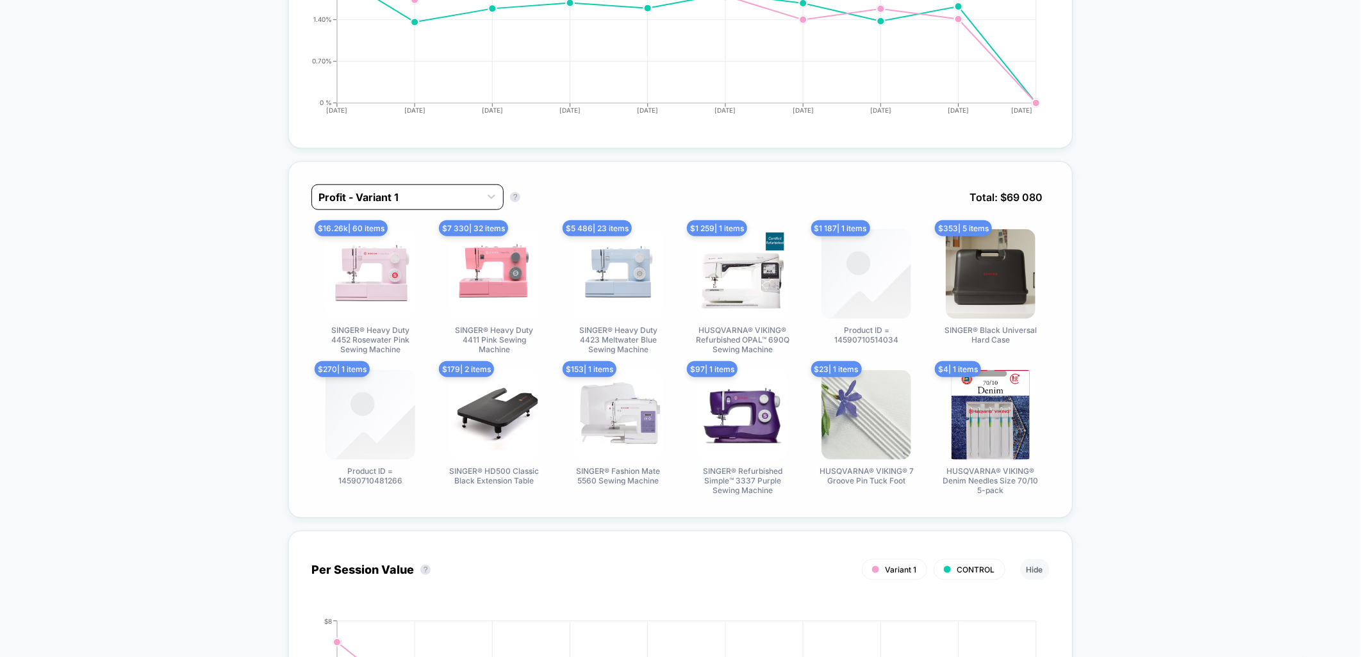
click at [355, 191] on div at bounding box center [395, 197] width 155 height 15
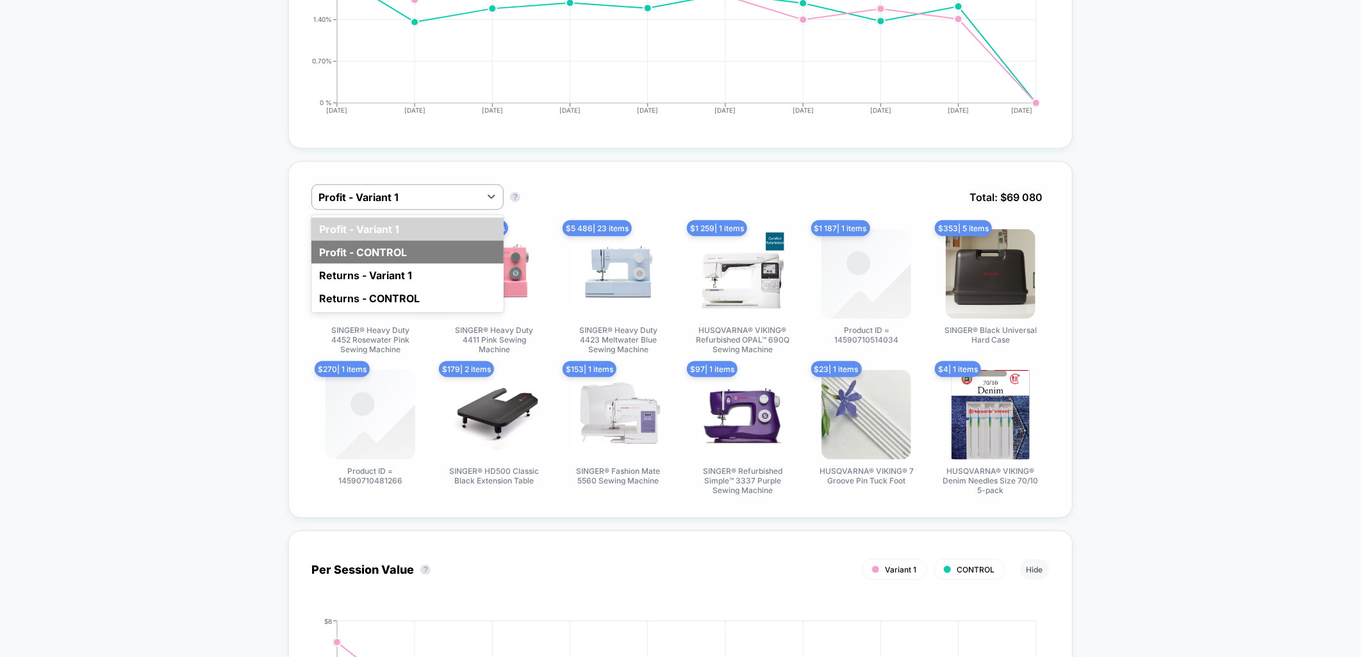
click at [357, 253] on div "Profit - CONTROL" at bounding box center [407, 252] width 192 height 23
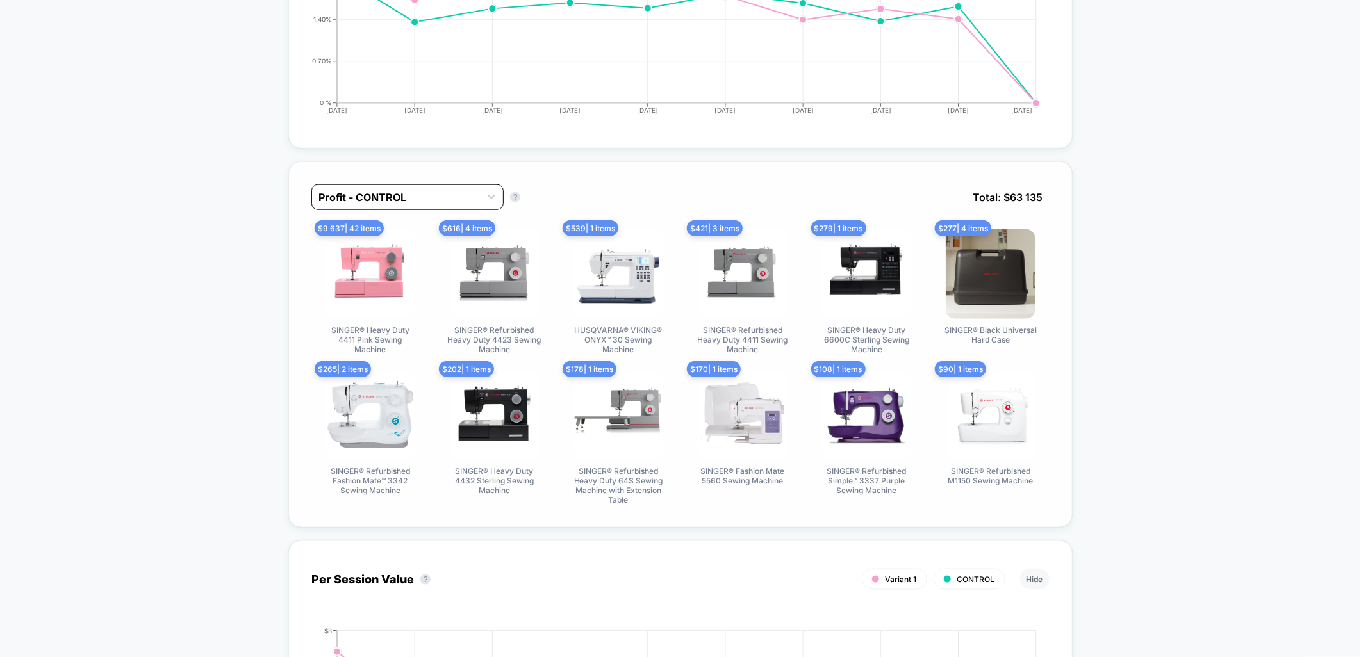
click at [357, 202] on div at bounding box center [395, 197] width 155 height 15
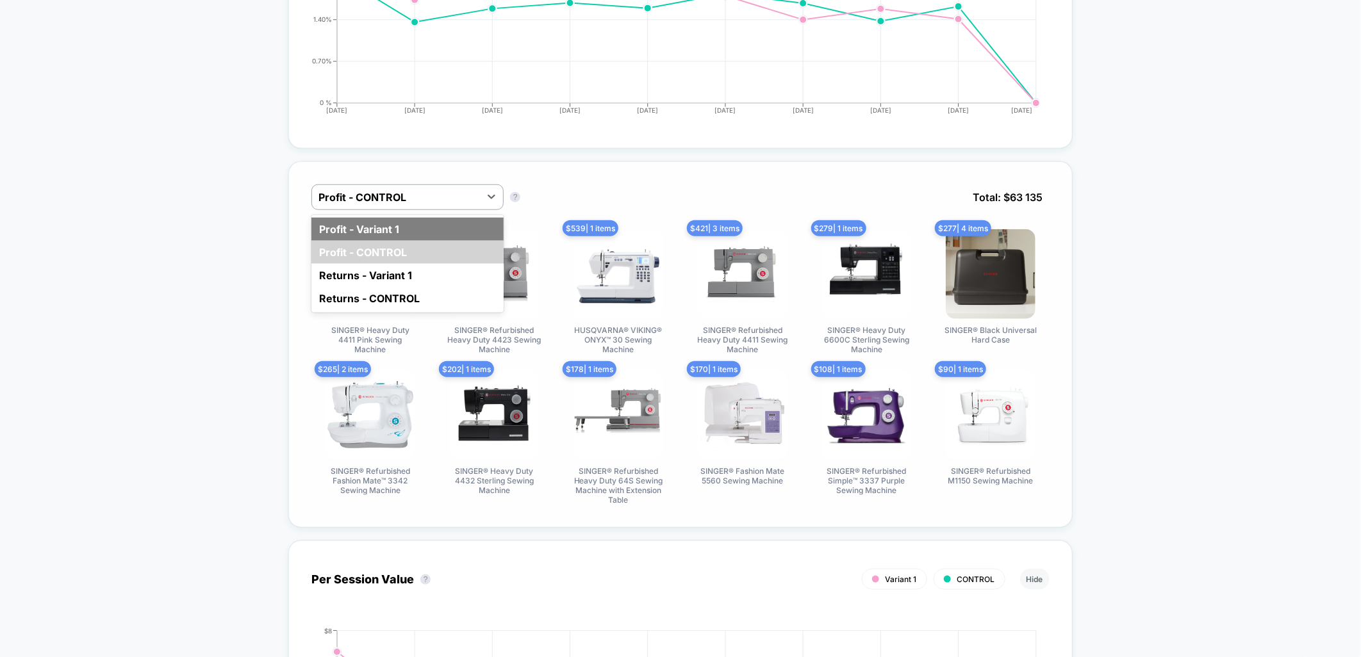
click at [356, 229] on div "Profit - Variant 1" at bounding box center [407, 229] width 192 height 23
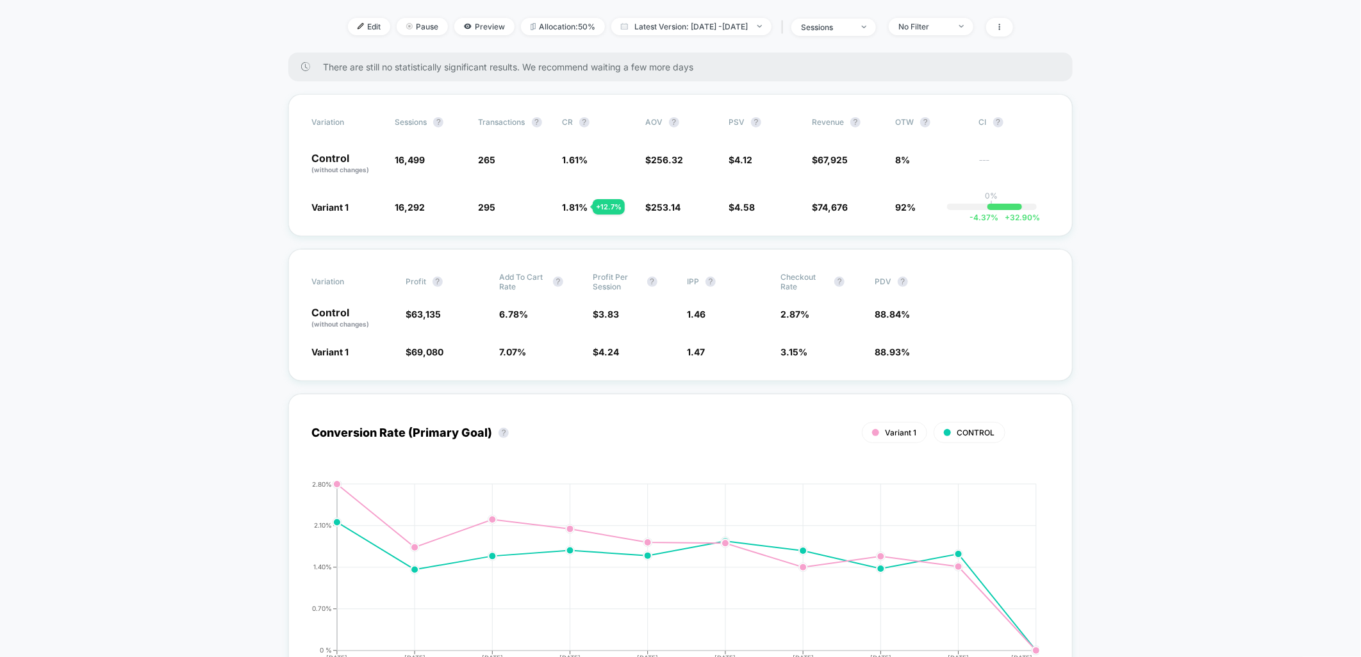
scroll to position [71, 0]
